Goal: Task Accomplishment & Management: Use online tool/utility

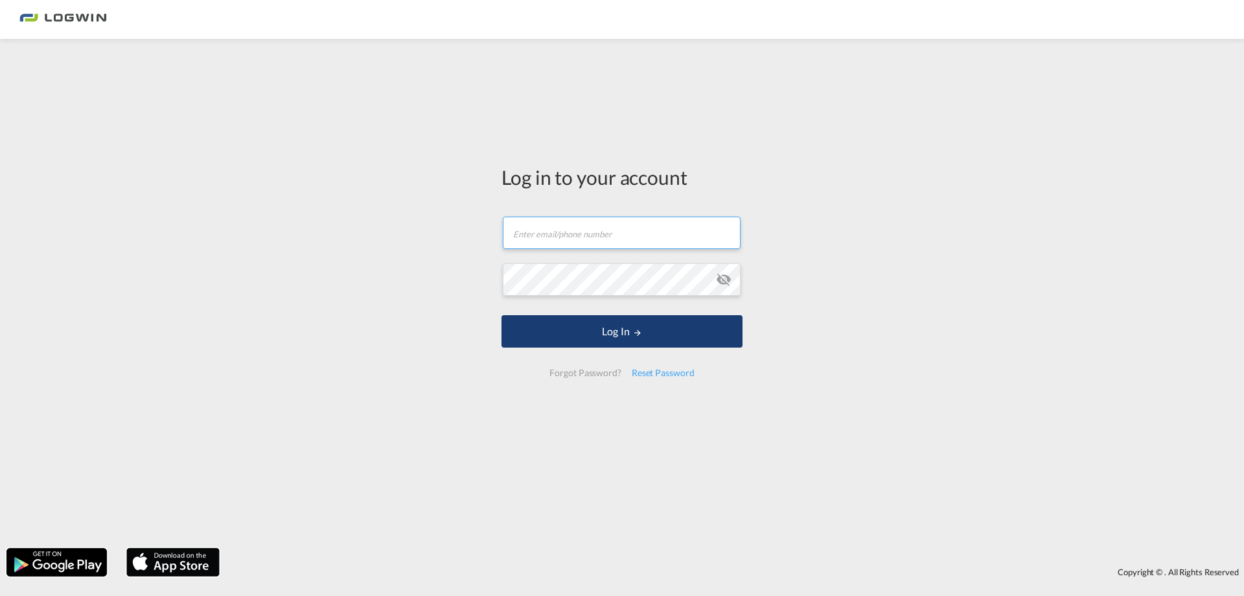
type input "[PERSON_NAME][EMAIL_ADDRESS][PERSON_NAME][DOMAIN_NAME]"
click at [679, 319] on button "Log In" at bounding box center [622, 331] width 241 height 32
